Goal: Download file/media

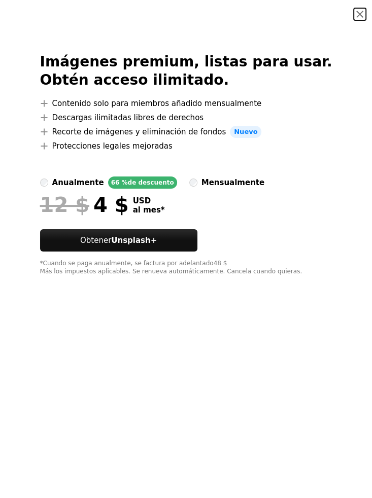
click at [360, 14] on button "An X shape" at bounding box center [359, 14] width 12 height 12
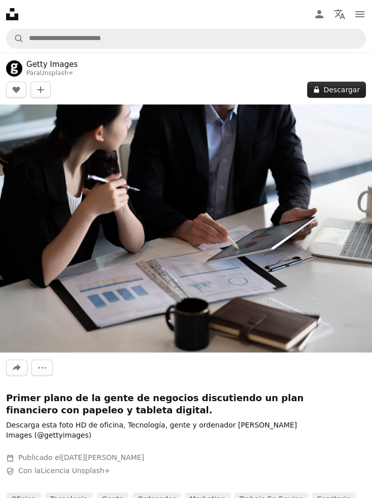
click at [329, 92] on button "A lock Descargar" at bounding box center [336, 90] width 59 height 16
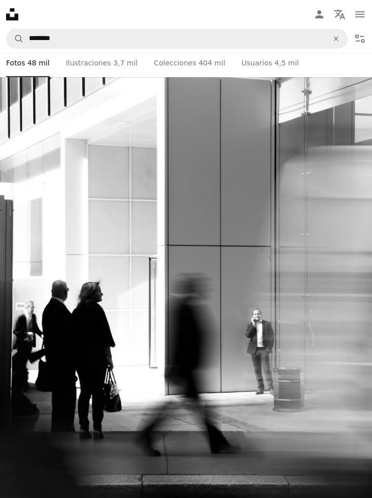
scroll to position [6876, 0]
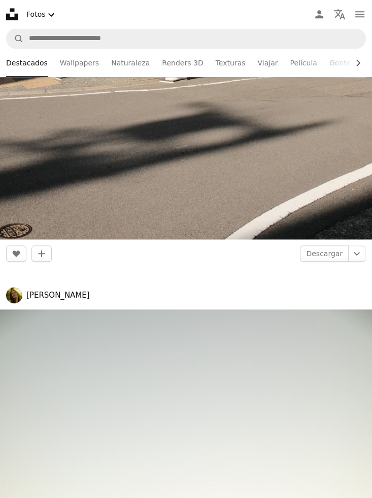
scroll to position [6744, 0]
